Goal: Task Accomplishment & Management: Manage account settings

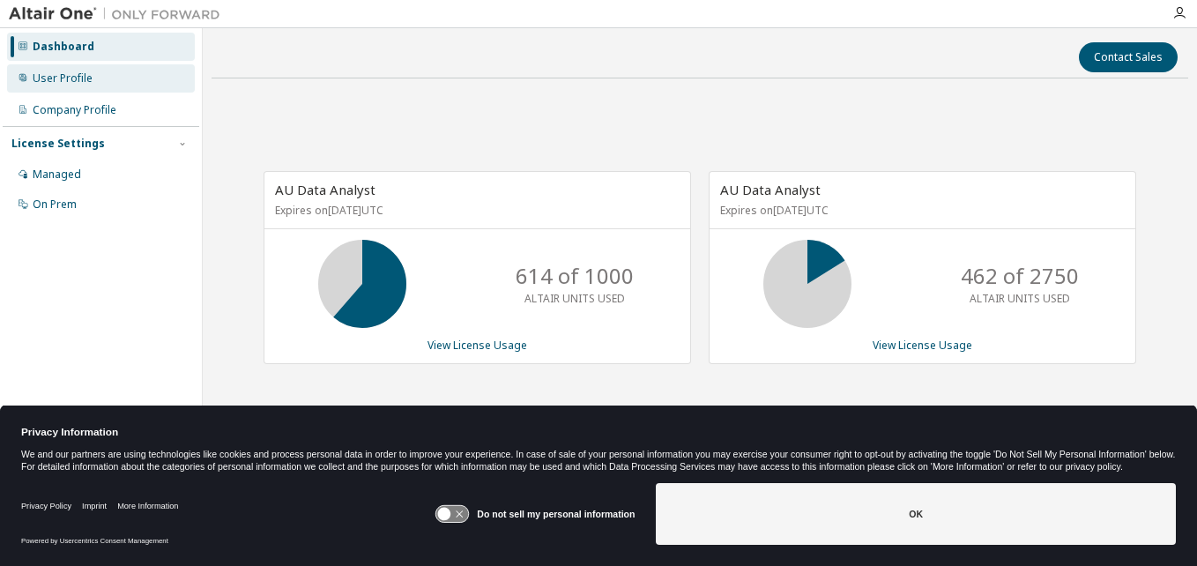
click at [88, 72] on div "User Profile" at bounding box center [63, 78] width 60 height 14
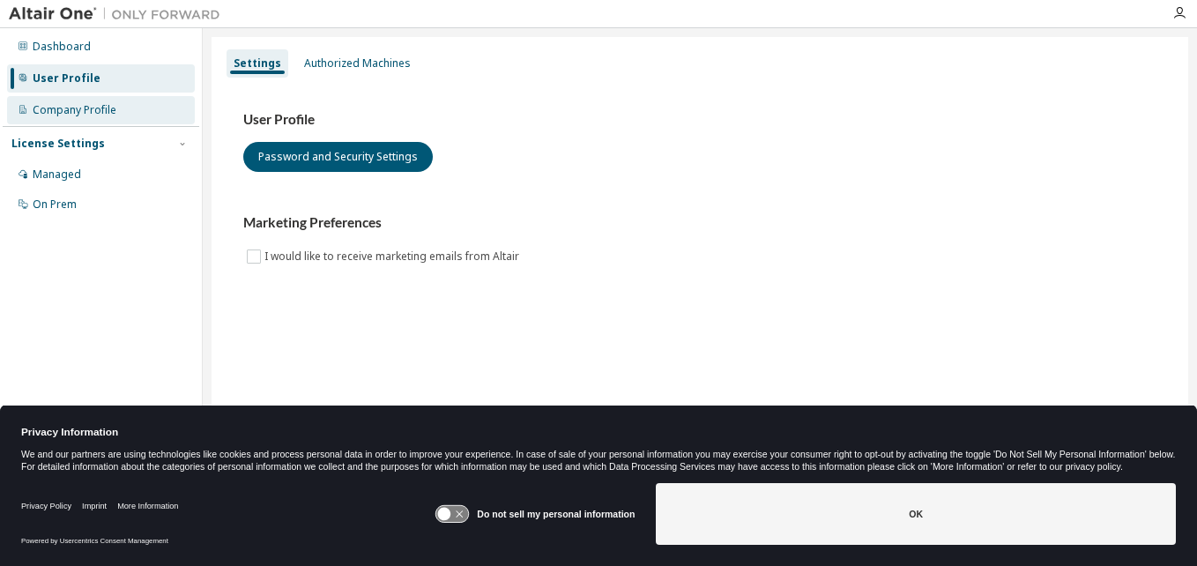
click at [94, 110] on div "Company Profile" at bounding box center [75, 110] width 84 height 14
